Goal: Task Accomplishment & Management: Use online tool/utility

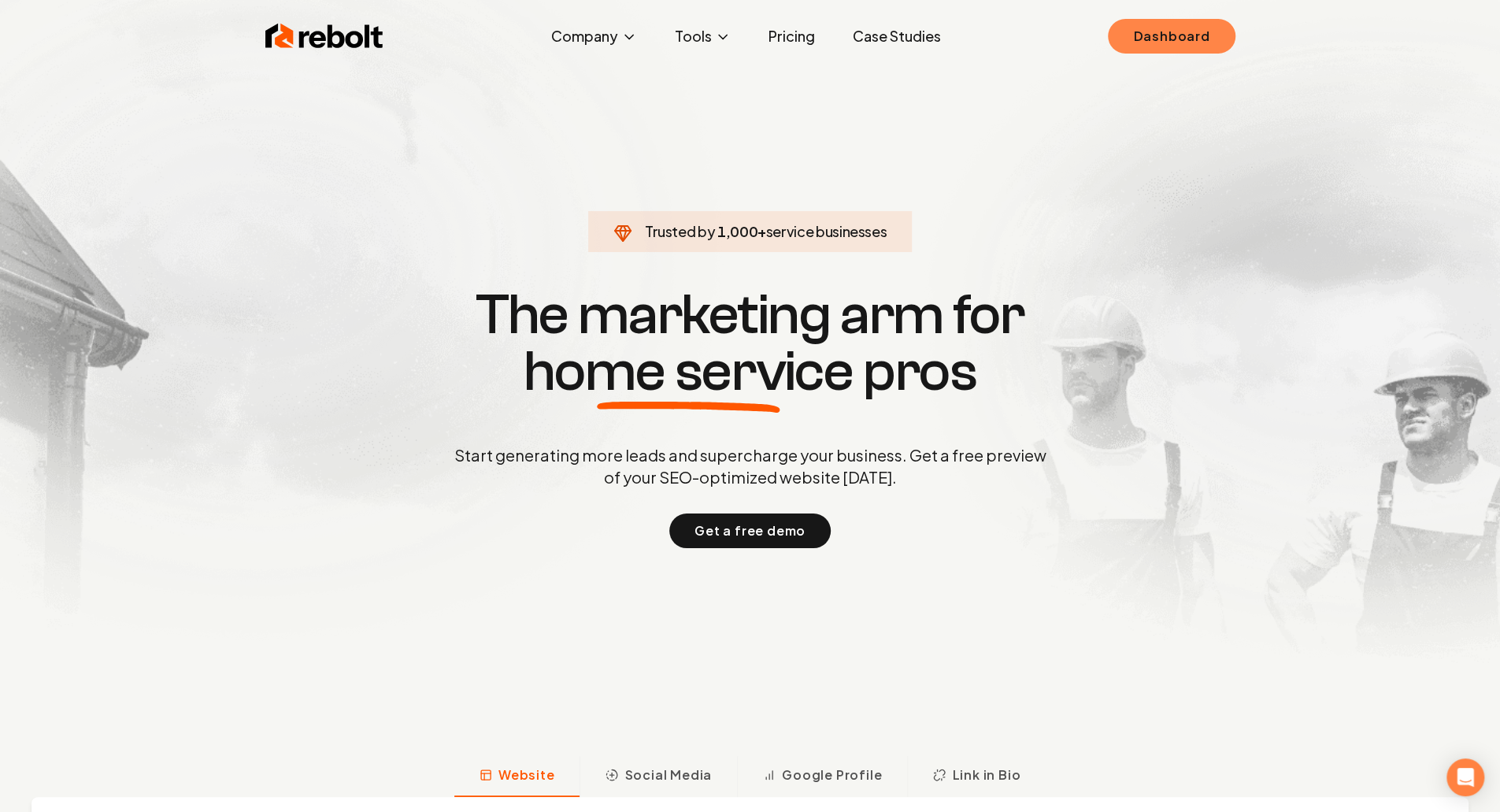
click at [1173, 25] on link "Dashboard" at bounding box center [1171, 36] width 126 height 35
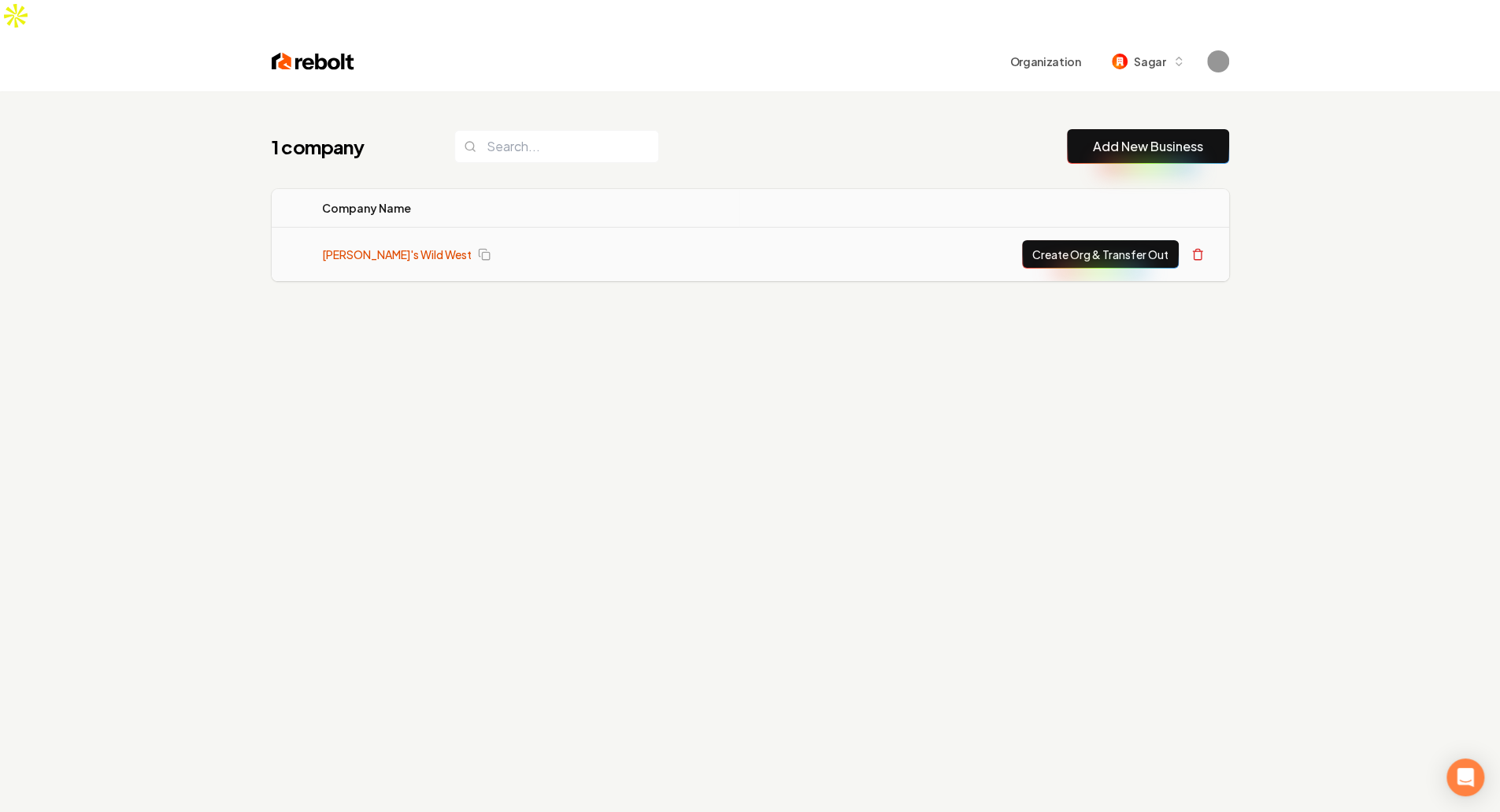
click at [371, 246] on link "Mitch's Wild West" at bounding box center [396, 254] width 149 height 16
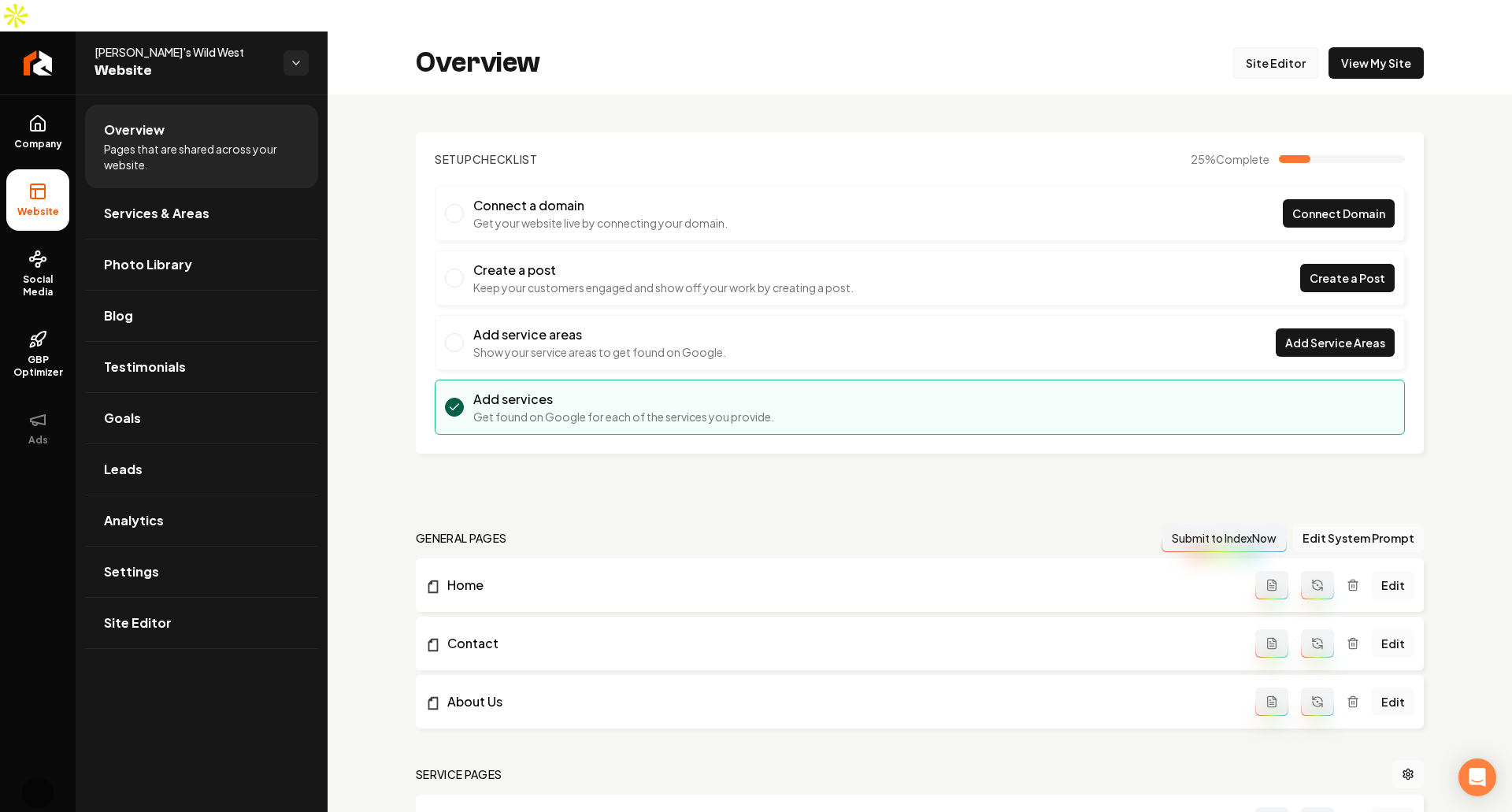
click at [1286, 47] on link "Site Editor" at bounding box center [1276, 63] width 87 height 32
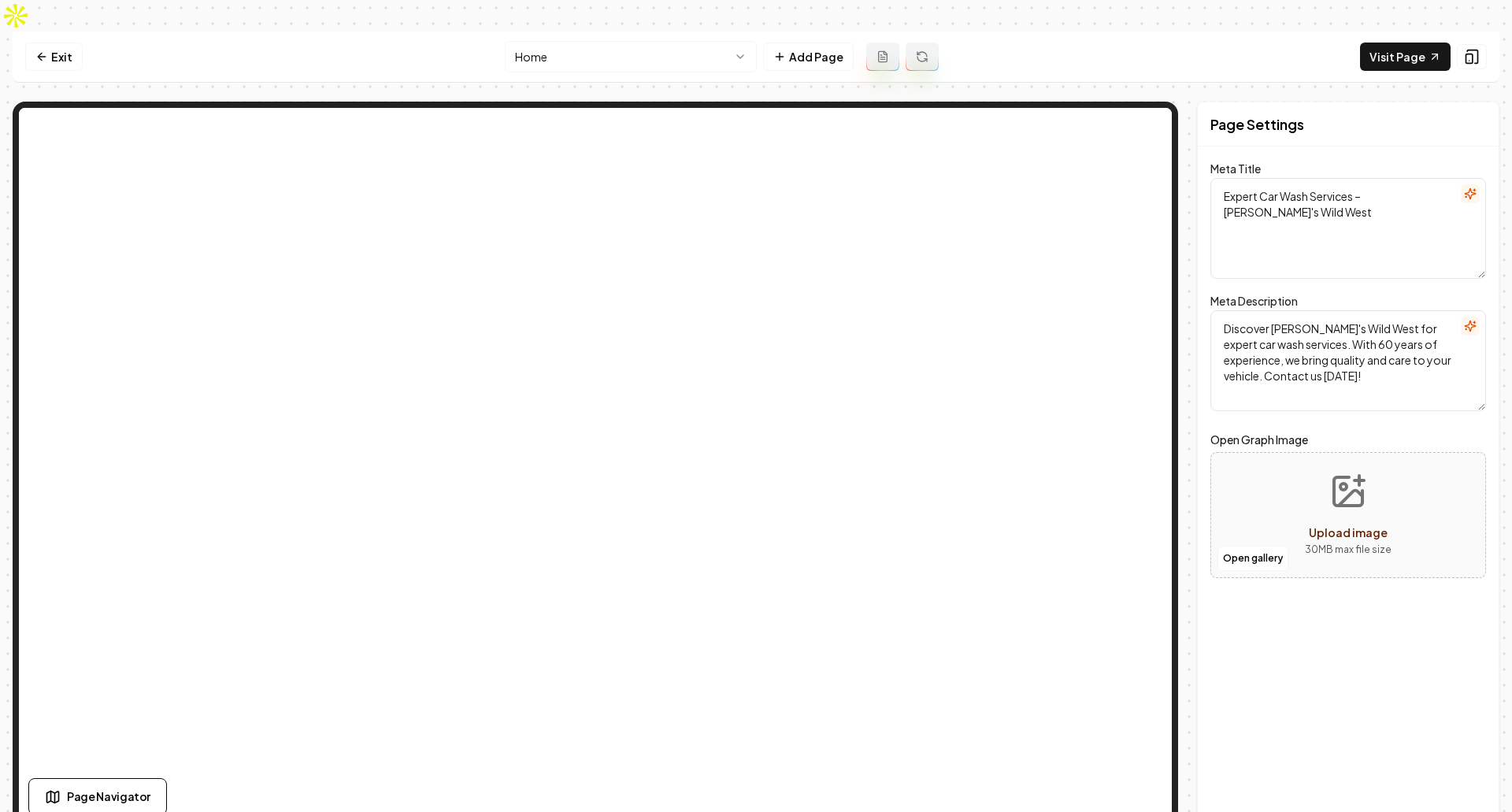
click at [1345, 178] on textarea "Expert Car Wash Services – Mitch's Wild West" at bounding box center [1348, 228] width 276 height 101
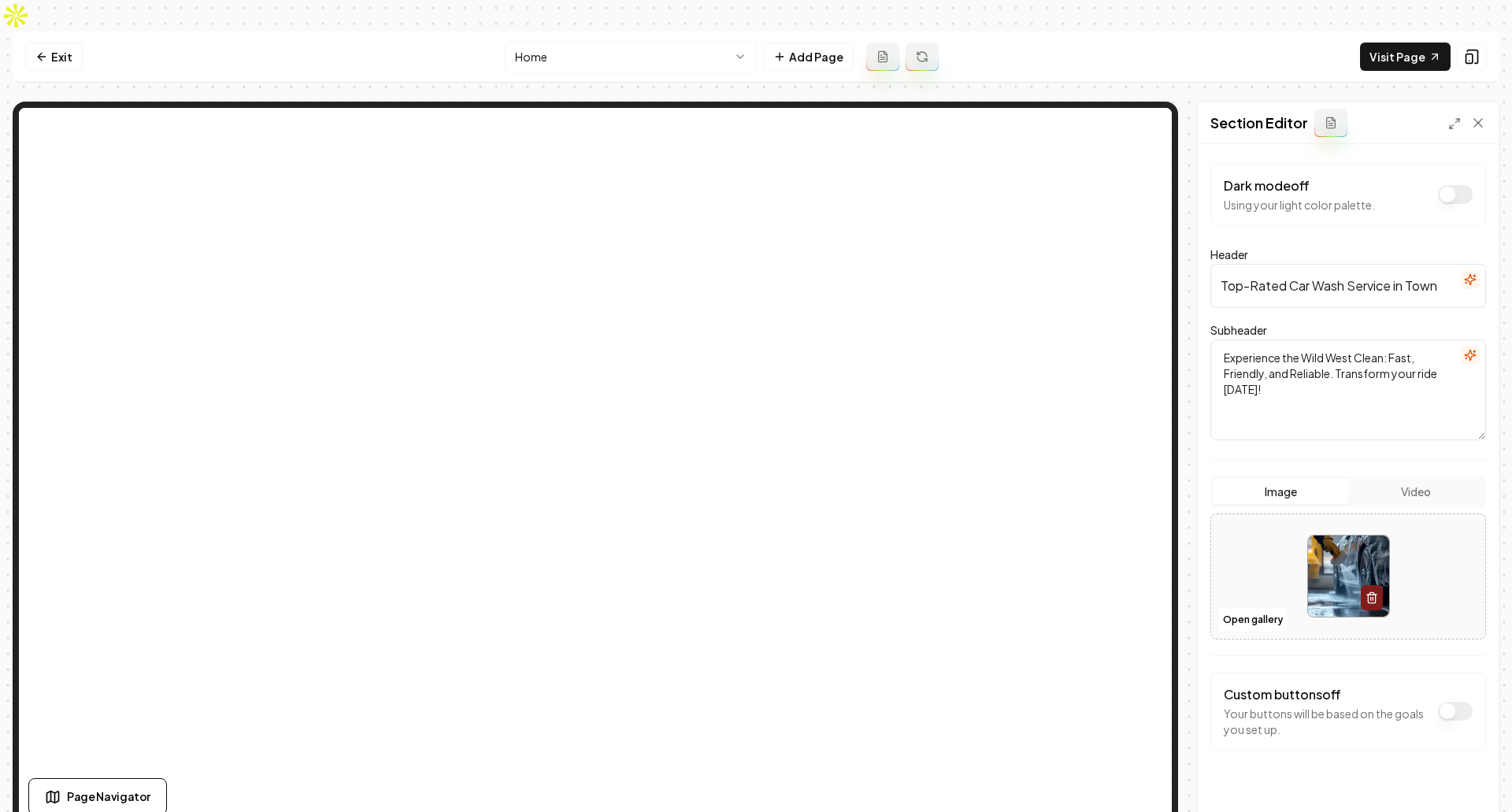
click at [1386, 264] on input "Top-Rated Car Wash Service in Town" at bounding box center [1348, 285] width 276 height 44
paste input "Lorem ipsum dolor sit amet, consectetur adipiscing elit,"
click at [1320, 383] on textarea "Experience the Wild West Clean: Fast, Friendly, and Reliable. Transform your ri…" at bounding box center [1348, 389] width 276 height 101
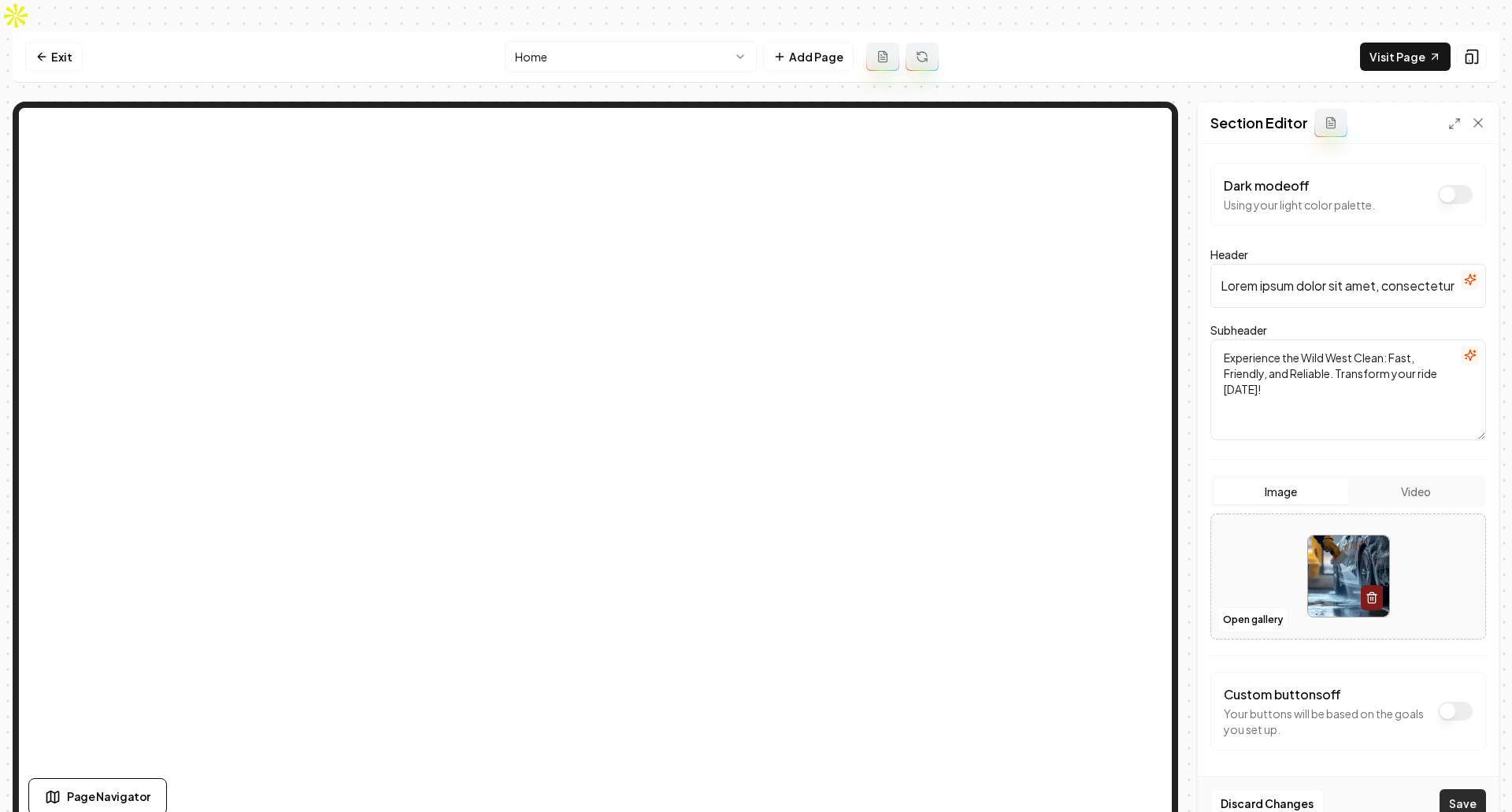
click at [1463, 788] on button "Save" at bounding box center [1463, 802] width 46 height 29
click at [1412, 264] on input "Lorem ipsum dolor sit amet, consectetur adipiscing elit," at bounding box center [1348, 285] width 276 height 44
type input "Lorem ipsum dolor sit amet, consectetur"
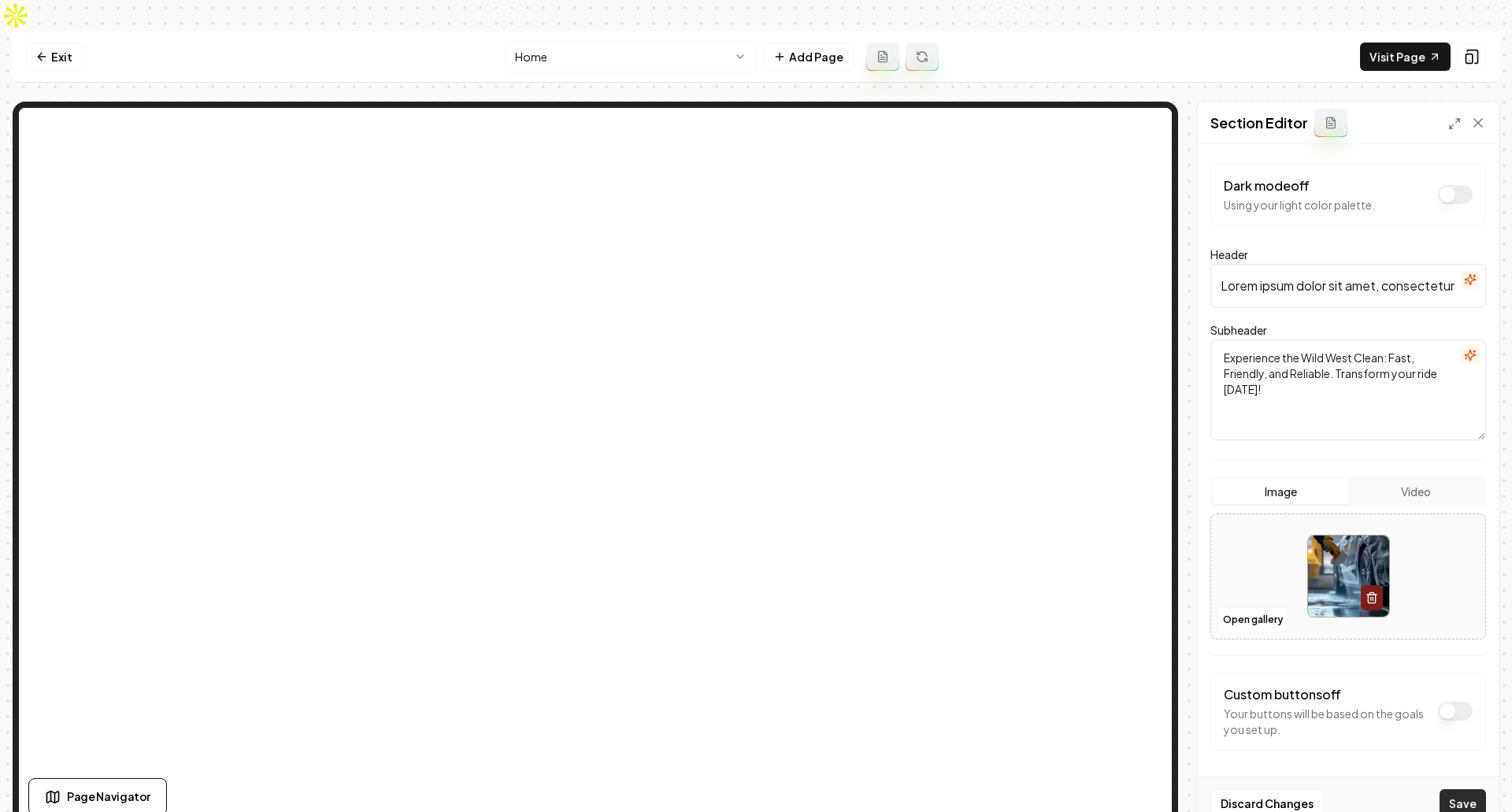
click at [1464, 788] on button "Save" at bounding box center [1463, 802] width 46 height 29
click at [1464, 44] on button at bounding box center [1471, 57] width 30 height 26
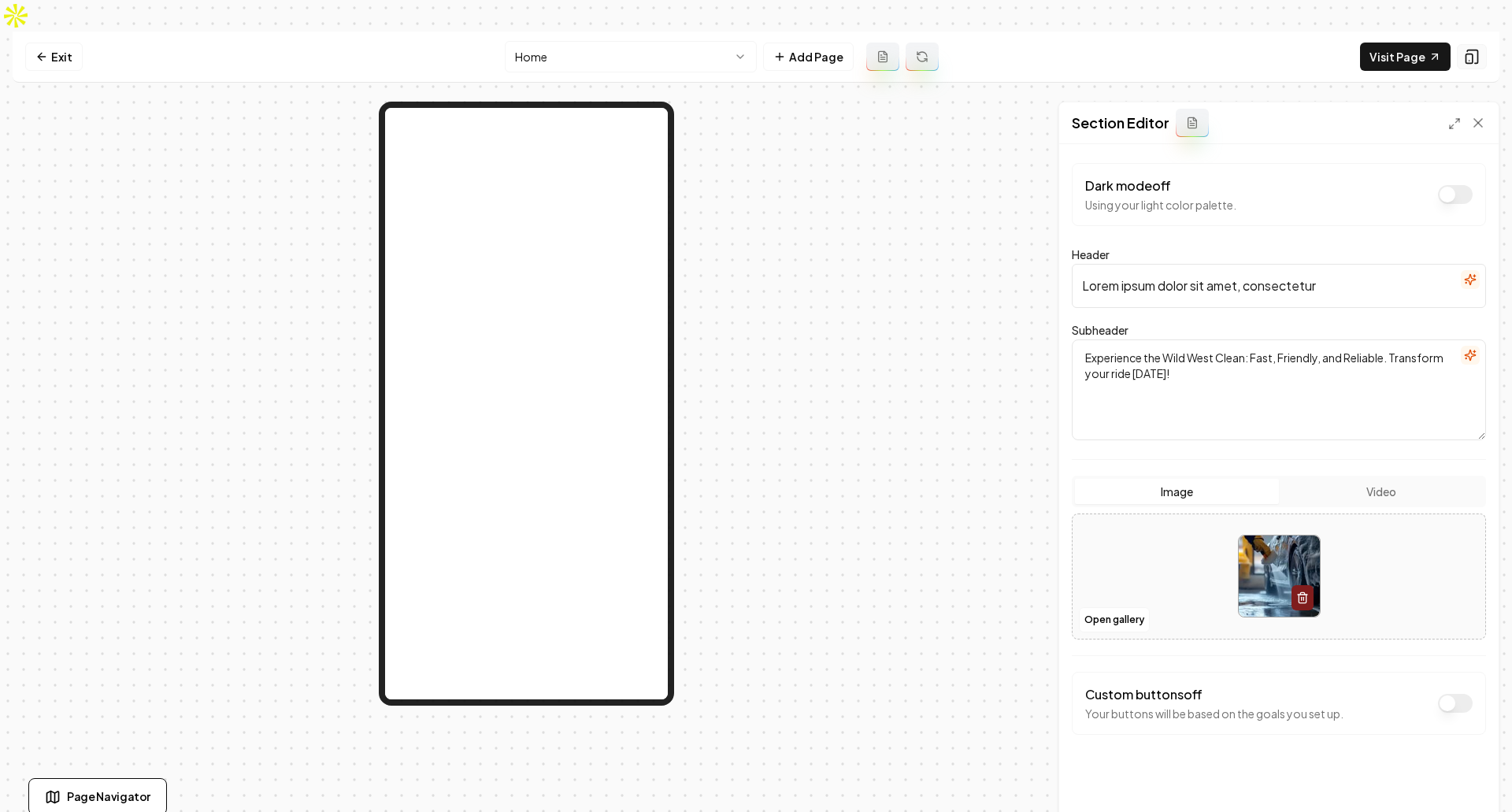
click at [1475, 48] on icon at bounding box center [1471, 56] width 16 height 16
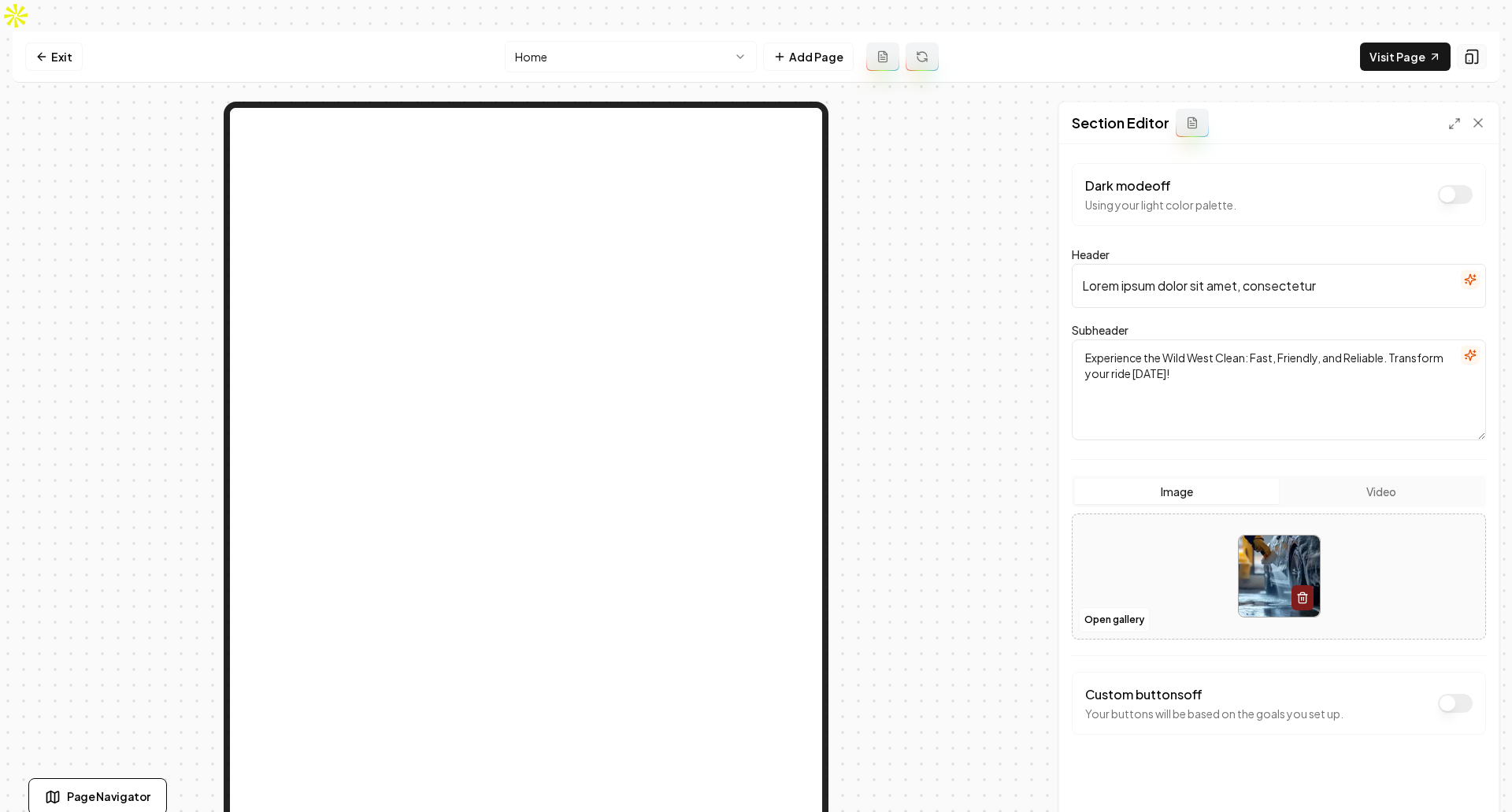
click at [1475, 48] on icon at bounding box center [1471, 56] width 16 height 16
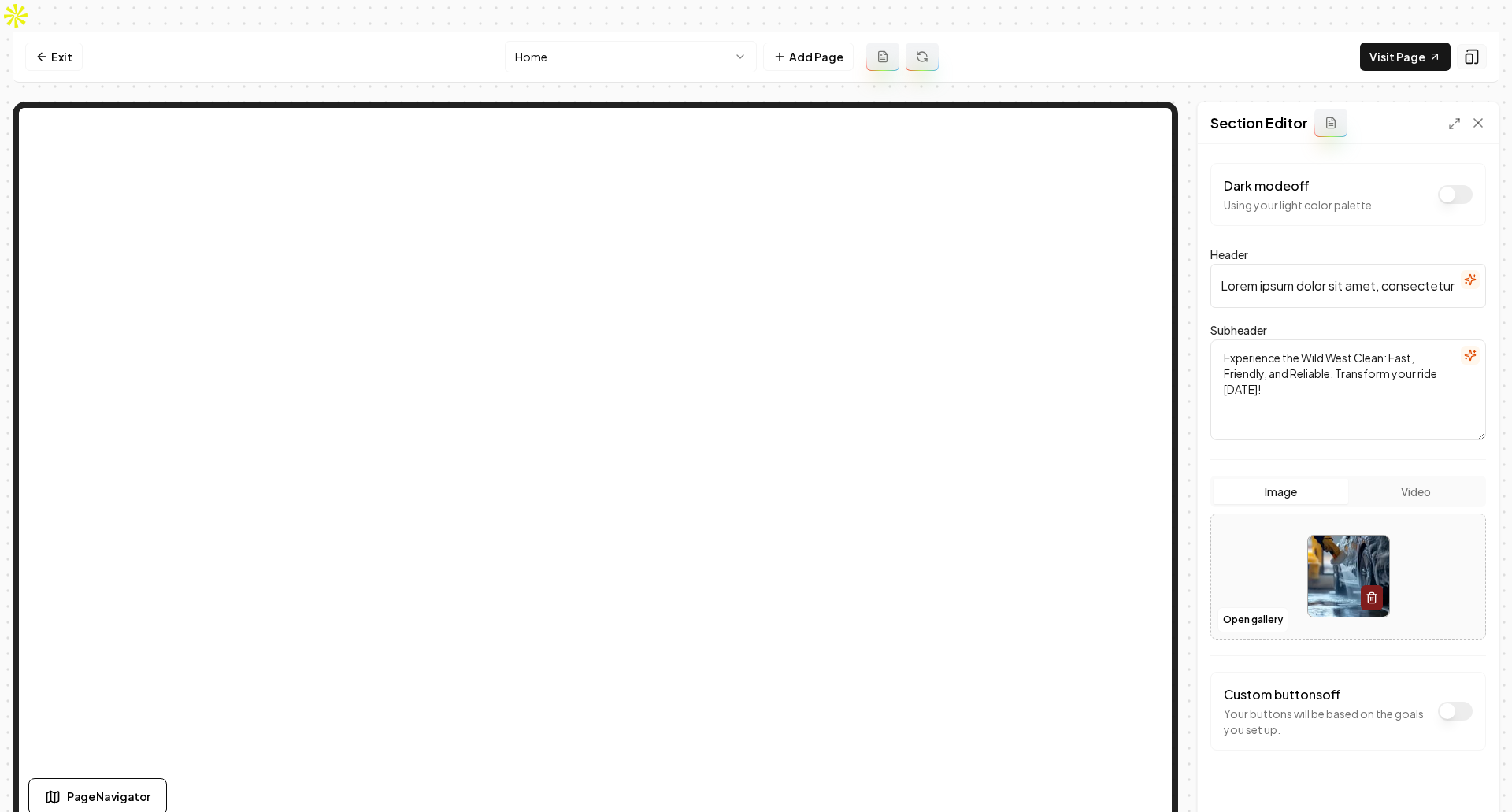
click at [1475, 48] on icon at bounding box center [1471, 56] width 16 height 16
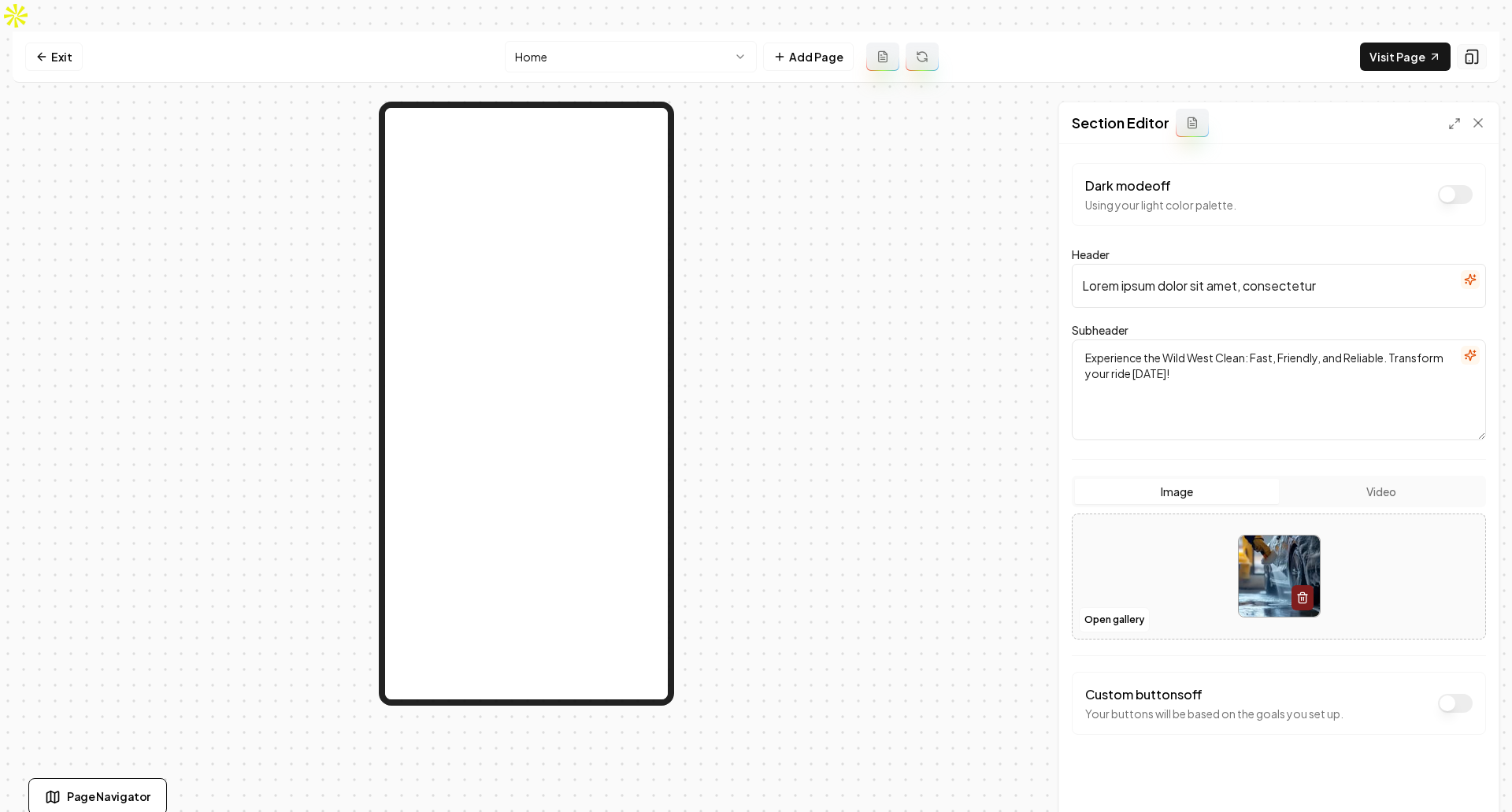
click at [1475, 48] on icon at bounding box center [1471, 56] width 16 height 16
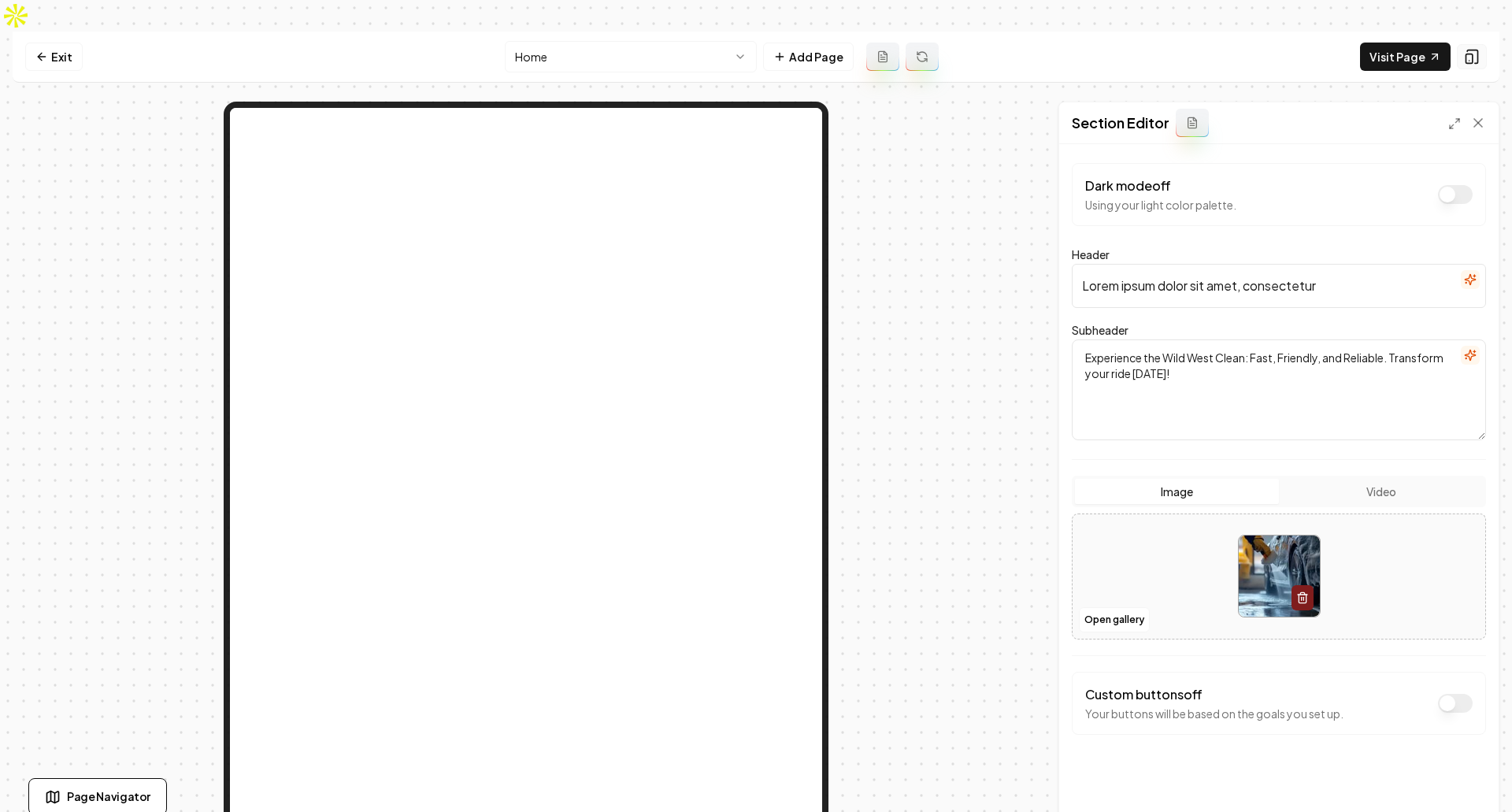
click at [1475, 48] on icon at bounding box center [1471, 56] width 16 height 16
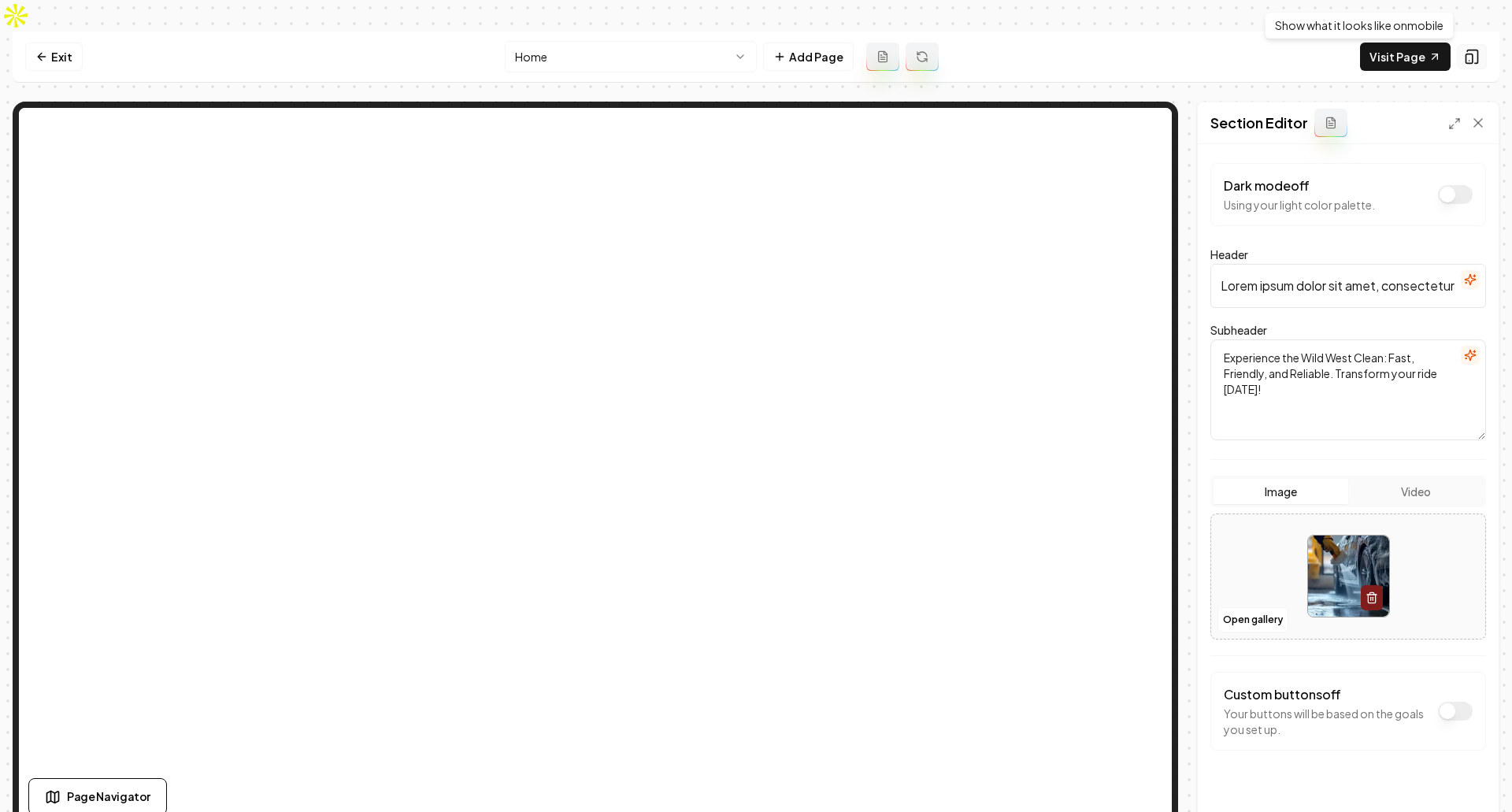
click at [1479, 48] on icon at bounding box center [1471, 56] width 16 height 16
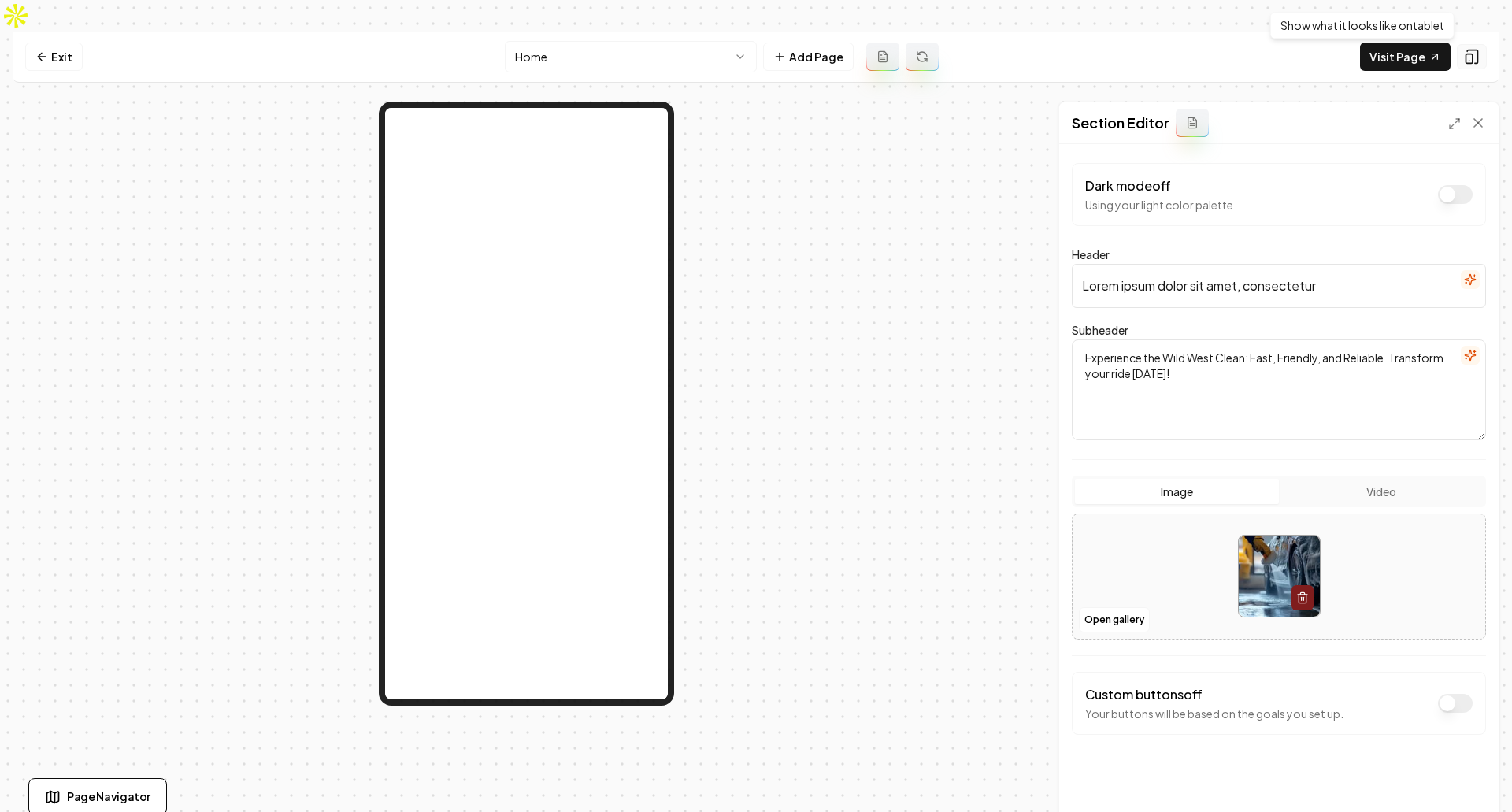
click at [1482, 44] on button at bounding box center [1471, 57] width 30 height 26
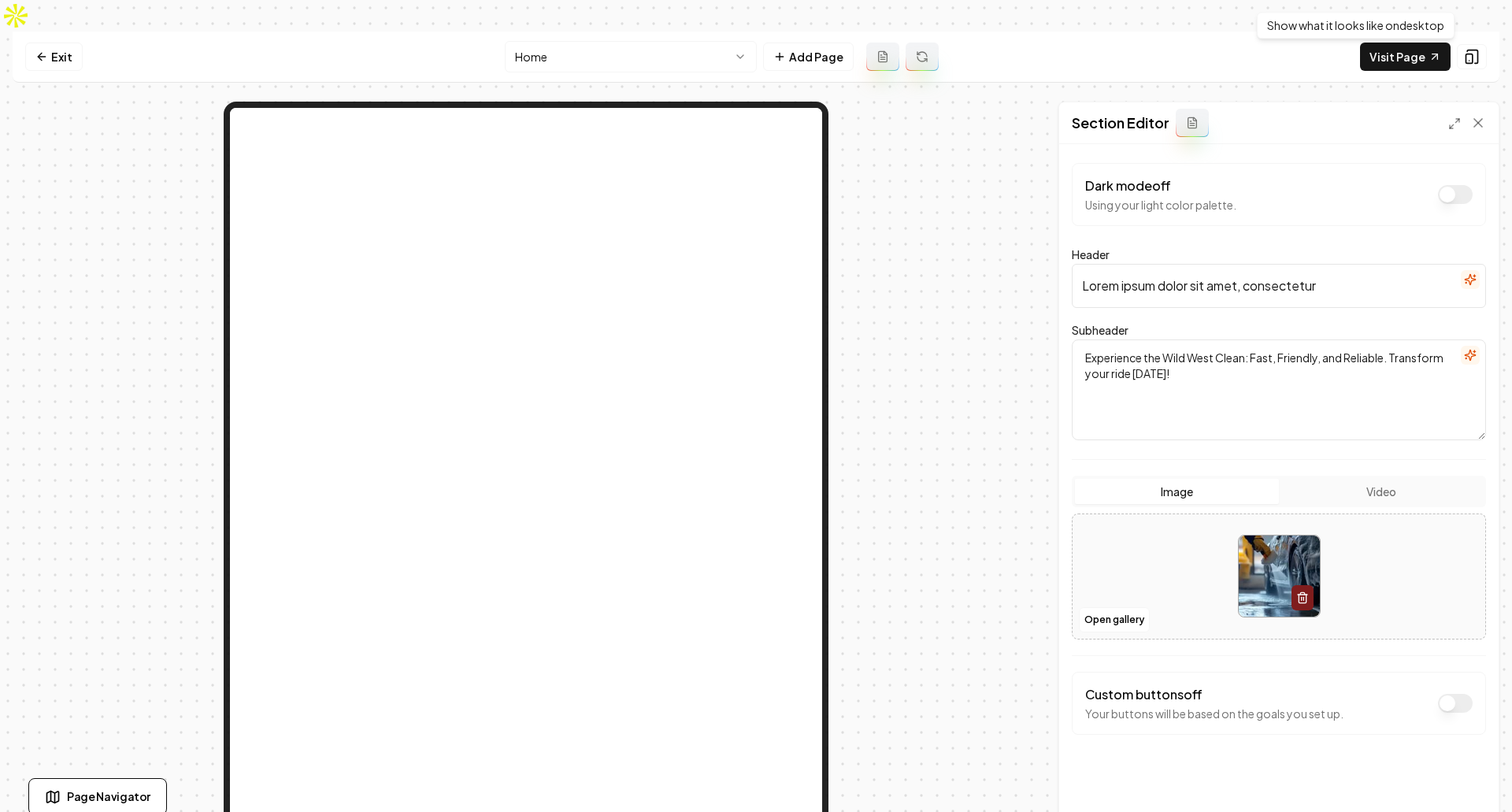
click at [987, 230] on div at bounding box center [526, 466] width 1027 height 729
